Goal: Task Accomplishment & Management: Manage account settings

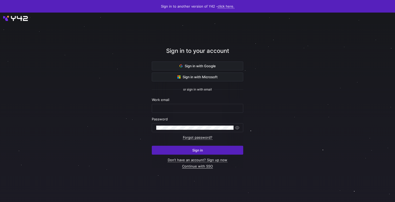
click at [191, 167] on link "Continue with SSO" at bounding box center [197, 166] width 31 height 4
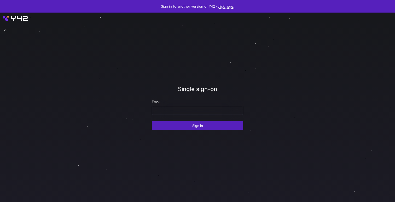
click at [204, 110] on input "email" at bounding box center [197, 110] width 82 height 4
paste input "[EMAIL_ADDRESS][DOMAIN_NAME]"
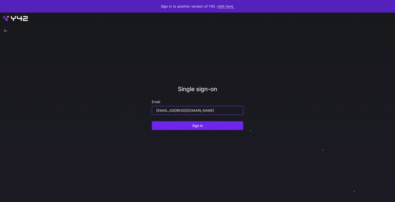
type input "[EMAIL_ADDRESS][DOMAIN_NAME]"
click at [194, 125] on span "Sign in" at bounding box center [197, 125] width 11 height 4
